Goal: Check status

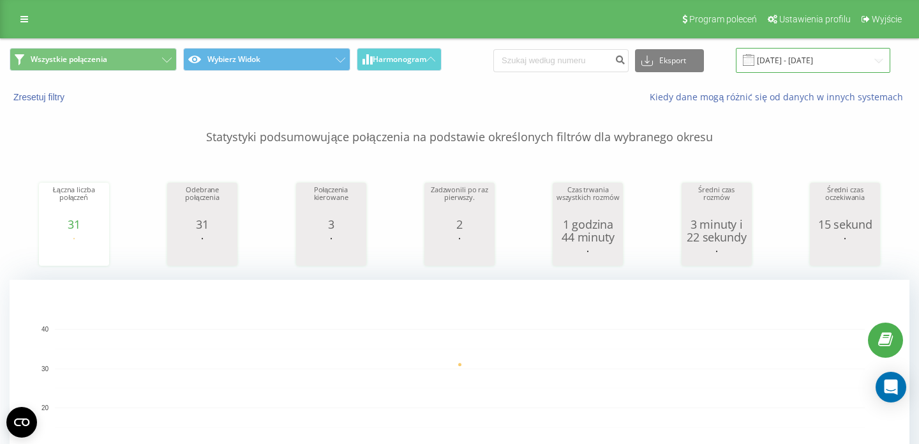
click at [805, 58] on input "[DATE] - [DATE]" at bounding box center [813, 60] width 154 height 25
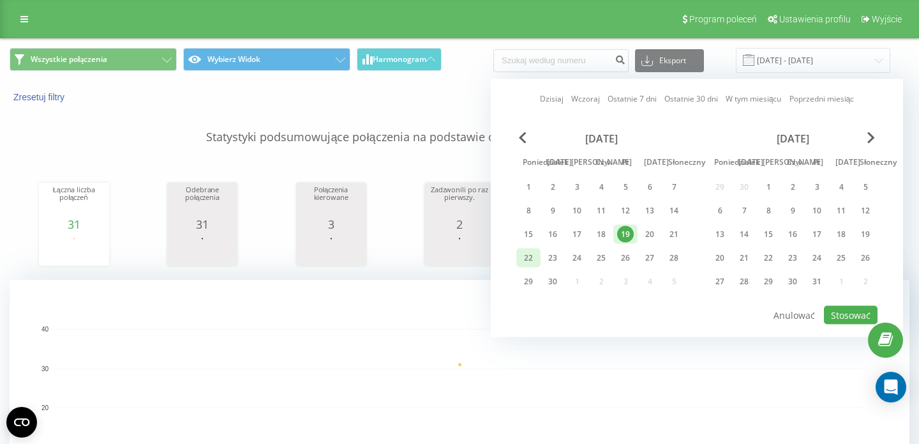
click at [527, 256] on font "22" at bounding box center [528, 257] width 9 height 11
click at [846, 313] on font "Stosować" at bounding box center [851, 315] width 40 height 12
type input "[DATE] - [DATE]"
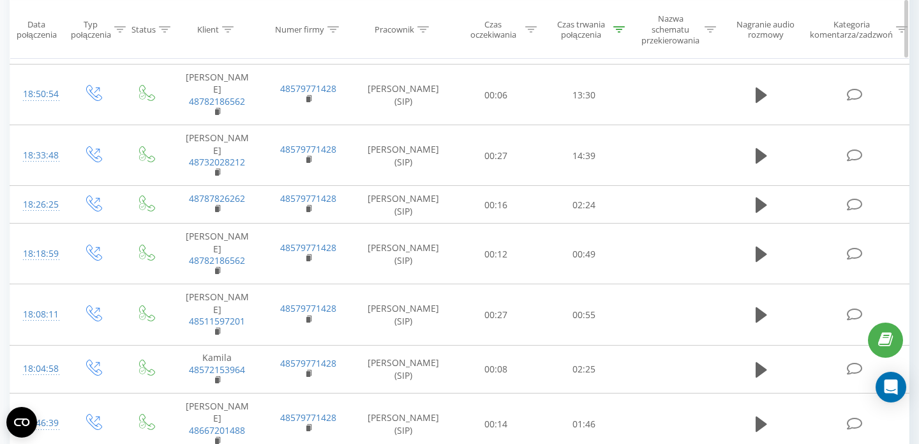
scroll to position [673, 0]
